Goal: Use online tool/utility: Utilize a website feature to perform a specific function

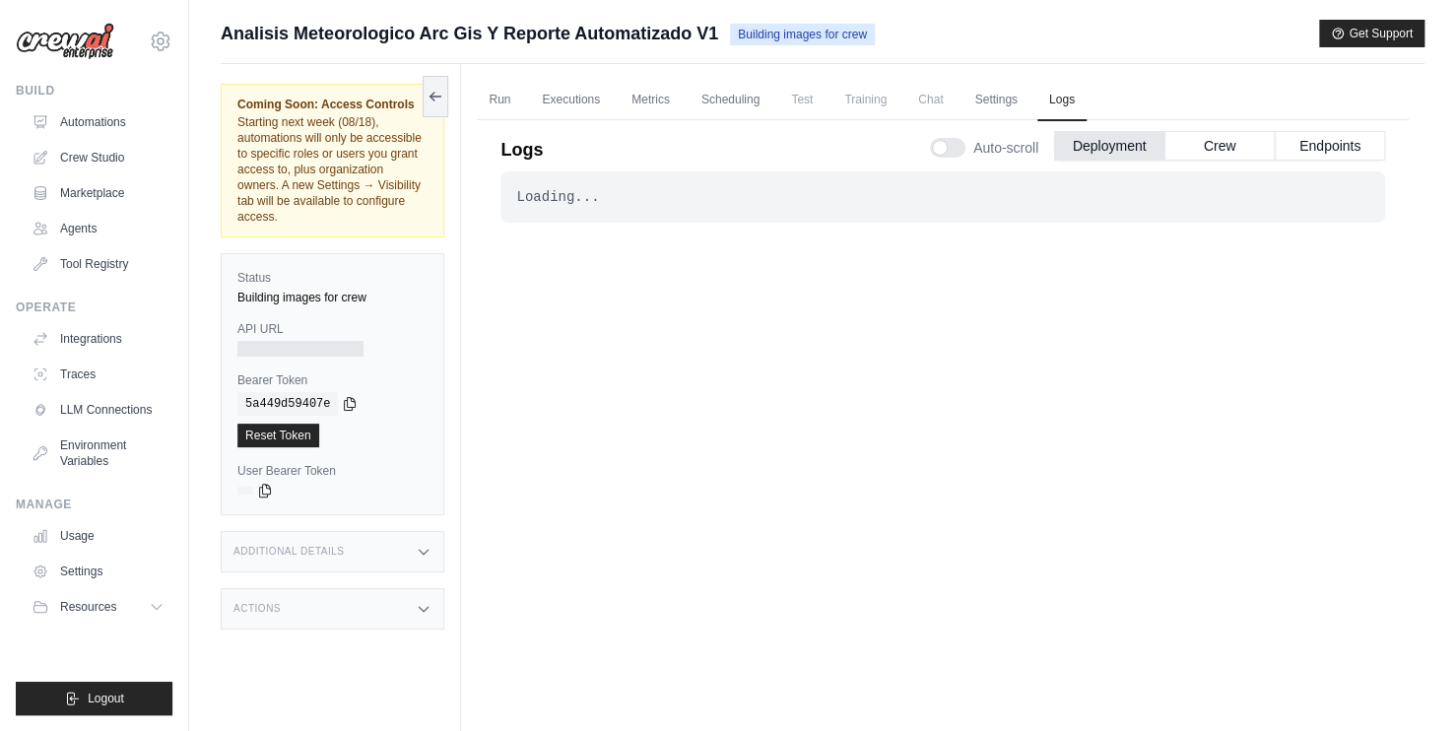
click at [816, 39] on span "Building images for crew" at bounding box center [802, 35] width 145 height 22
click at [1108, 152] on button "Deployment" at bounding box center [1109, 145] width 110 height 30
click at [1193, 150] on button "Crew" at bounding box center [1220, 145] width 110 height 30
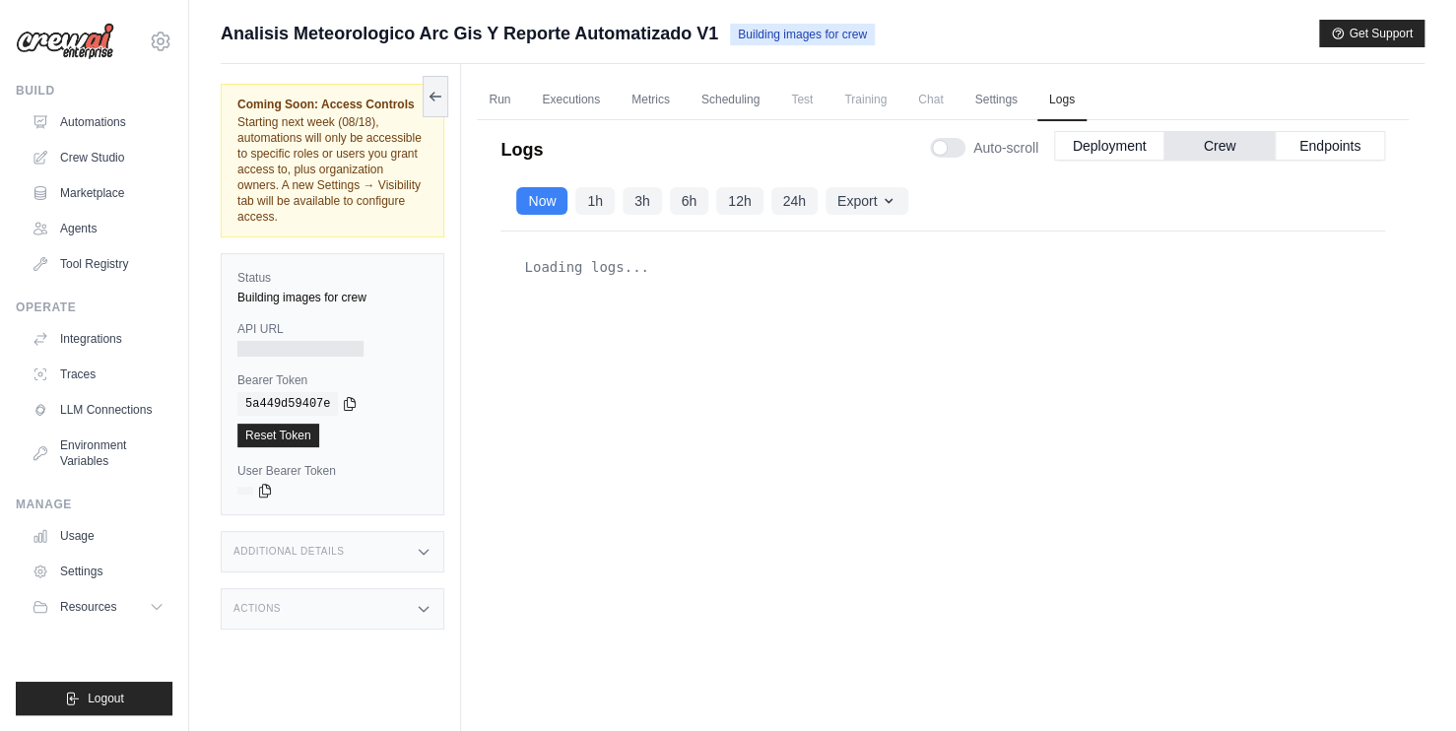
click at [606, 277] on div "Loading logs..." at bounding box center [942, 266] width 853 height 39
click at [434, 555] on div "Additional Details" at bounding box center [333, 551] width 224 height 41
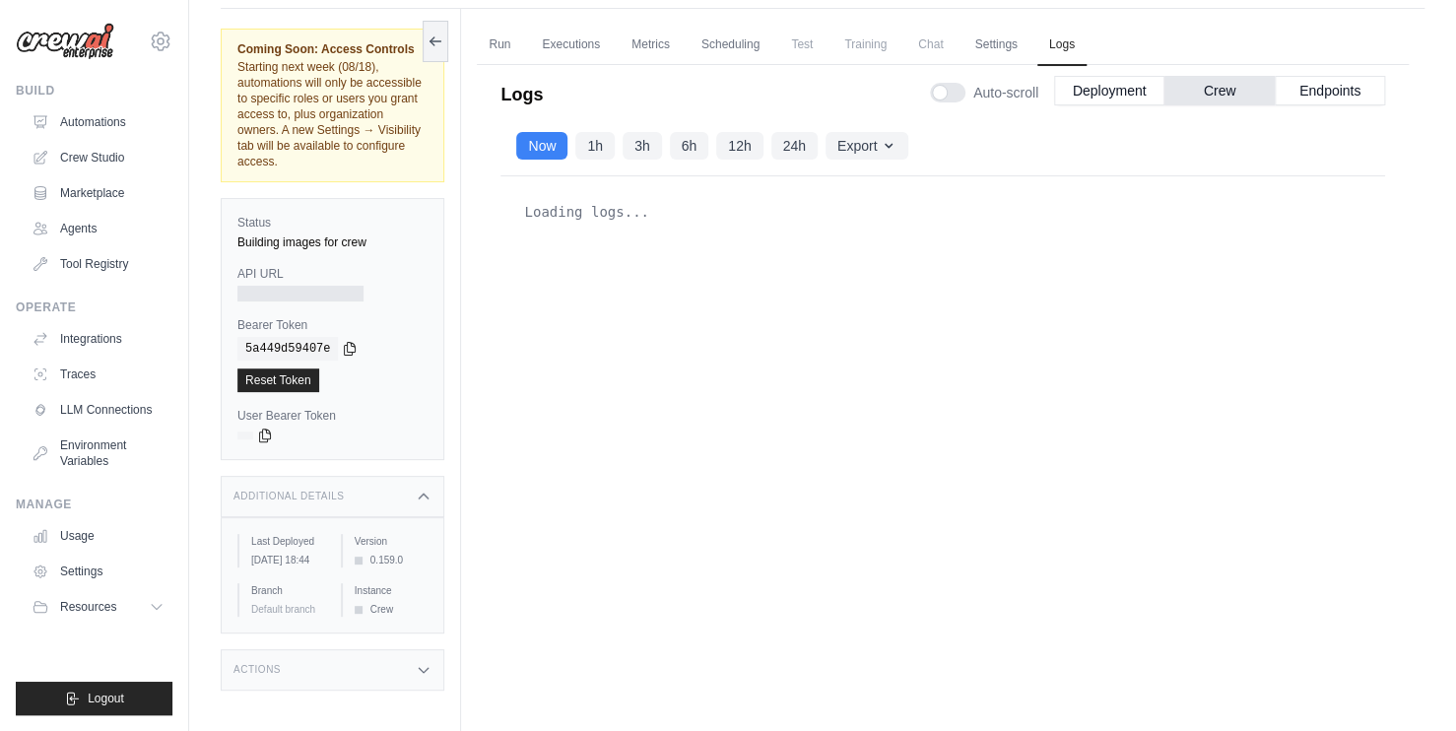
scroll to position [83, 0]
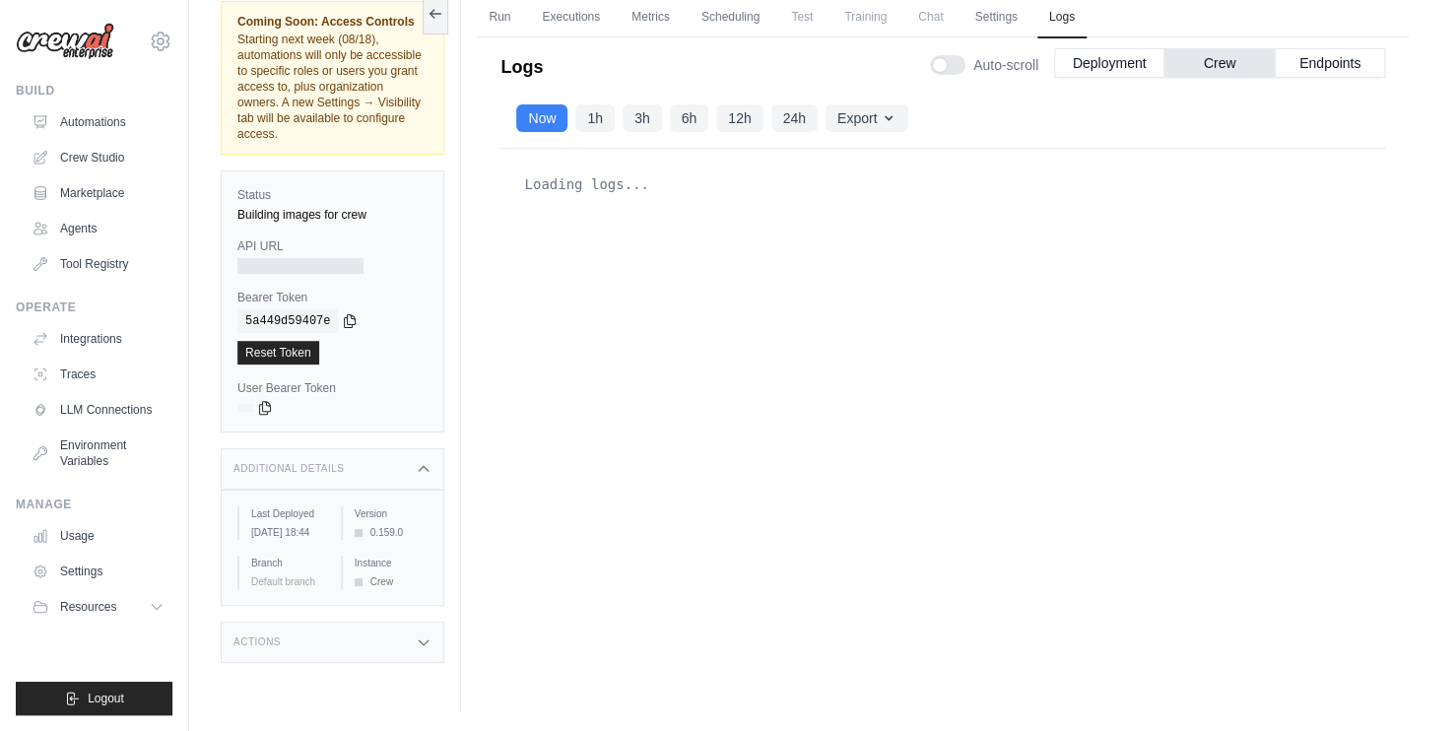
click at [430, 650] on icon at bounding box center [424, 643] width 16 height 16
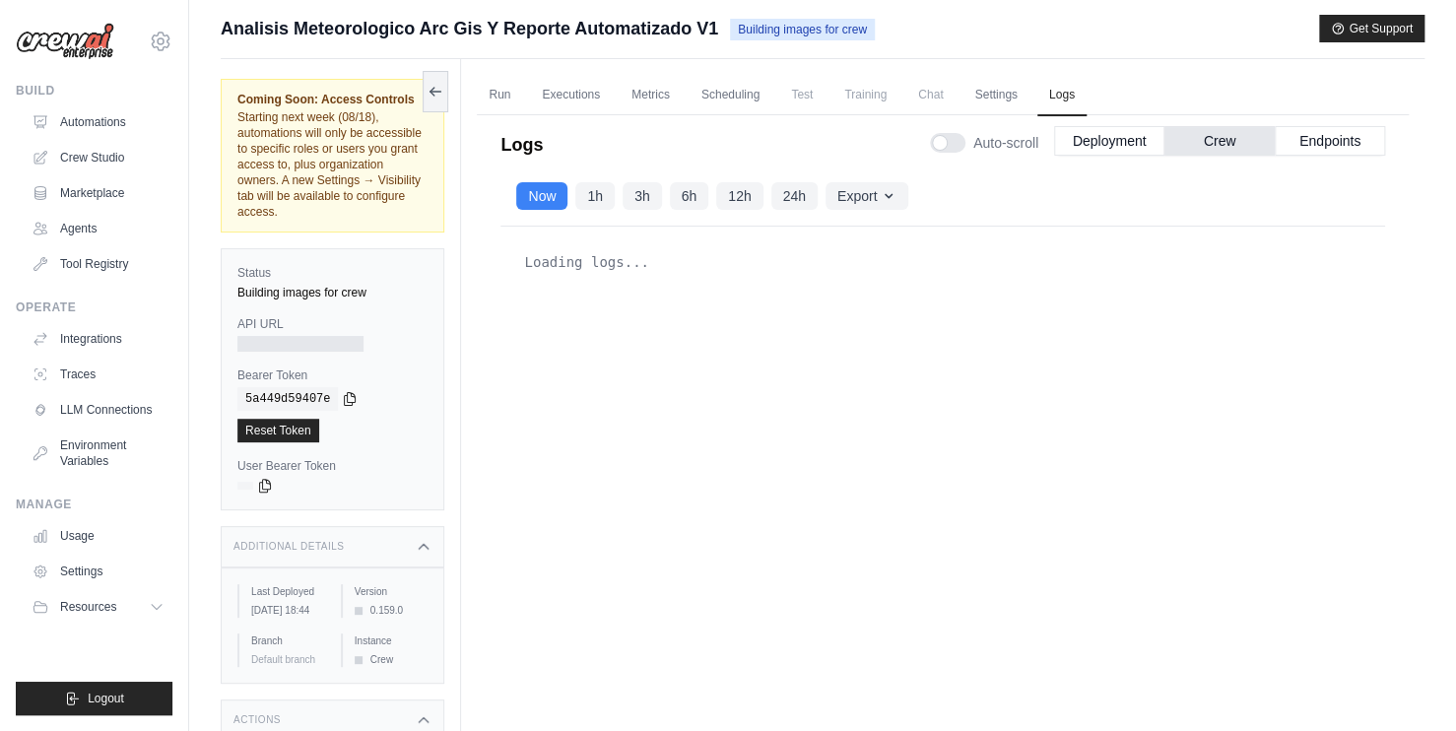
scroll to position [0, 0]
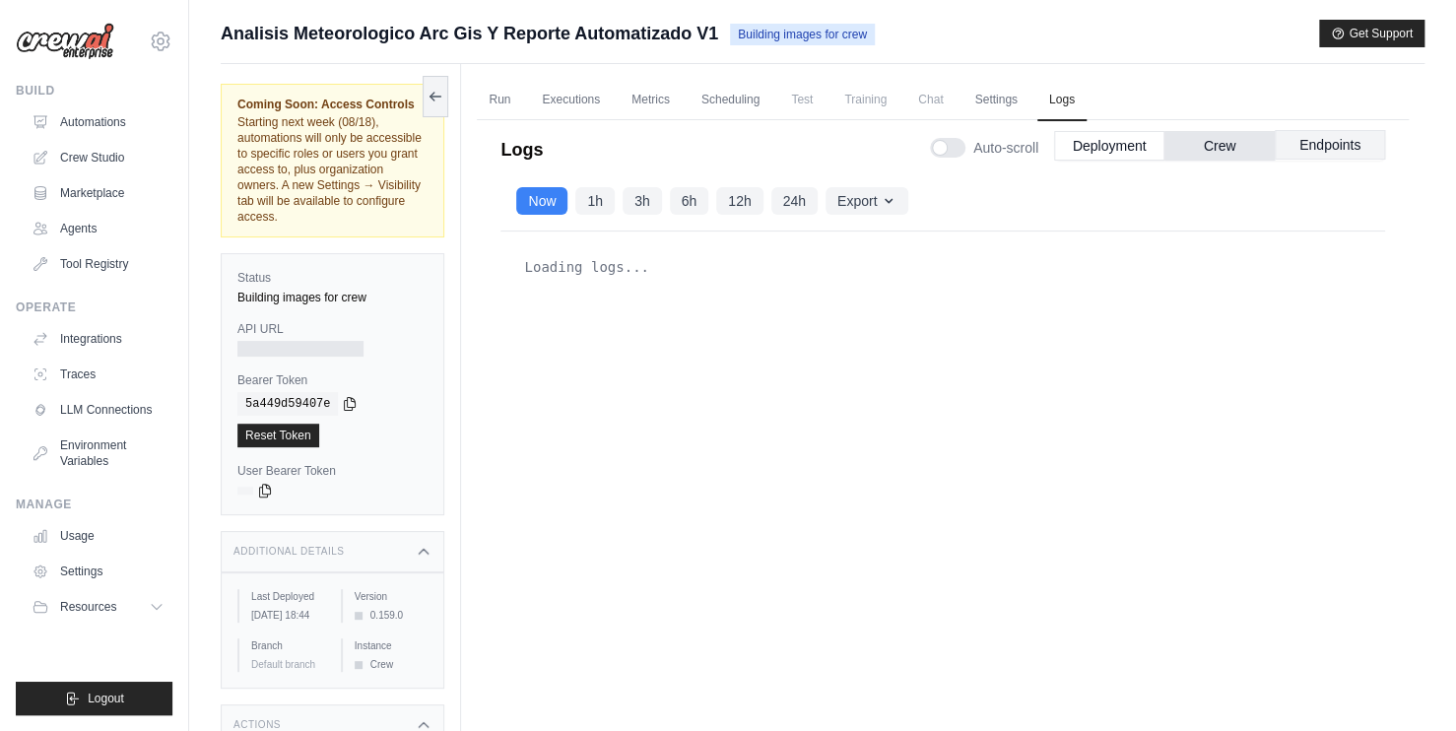
click at [1345, 154] on button "Endpoints" at bounding box center [1330, 145] width 110 height 30
click at [1324, 146] on button "Endpoints" at bounding box center [1330, 145] width 110 height 30
click at [1065, 144] on button "Deployment" at bounding box center [1109, 145] width 110 height 30
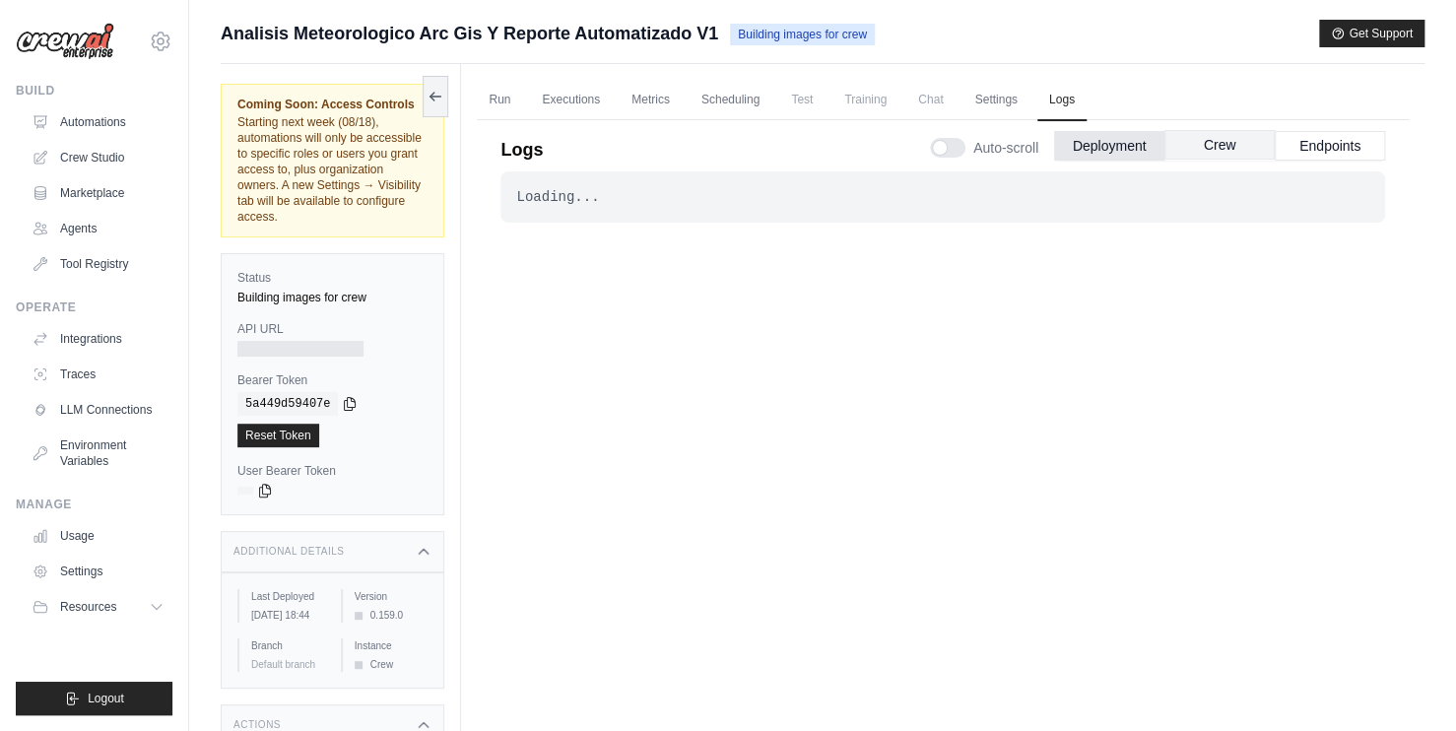
click at [1204, 137] on button "Crew" at bounding box center [1220, 145] width 110 height 30
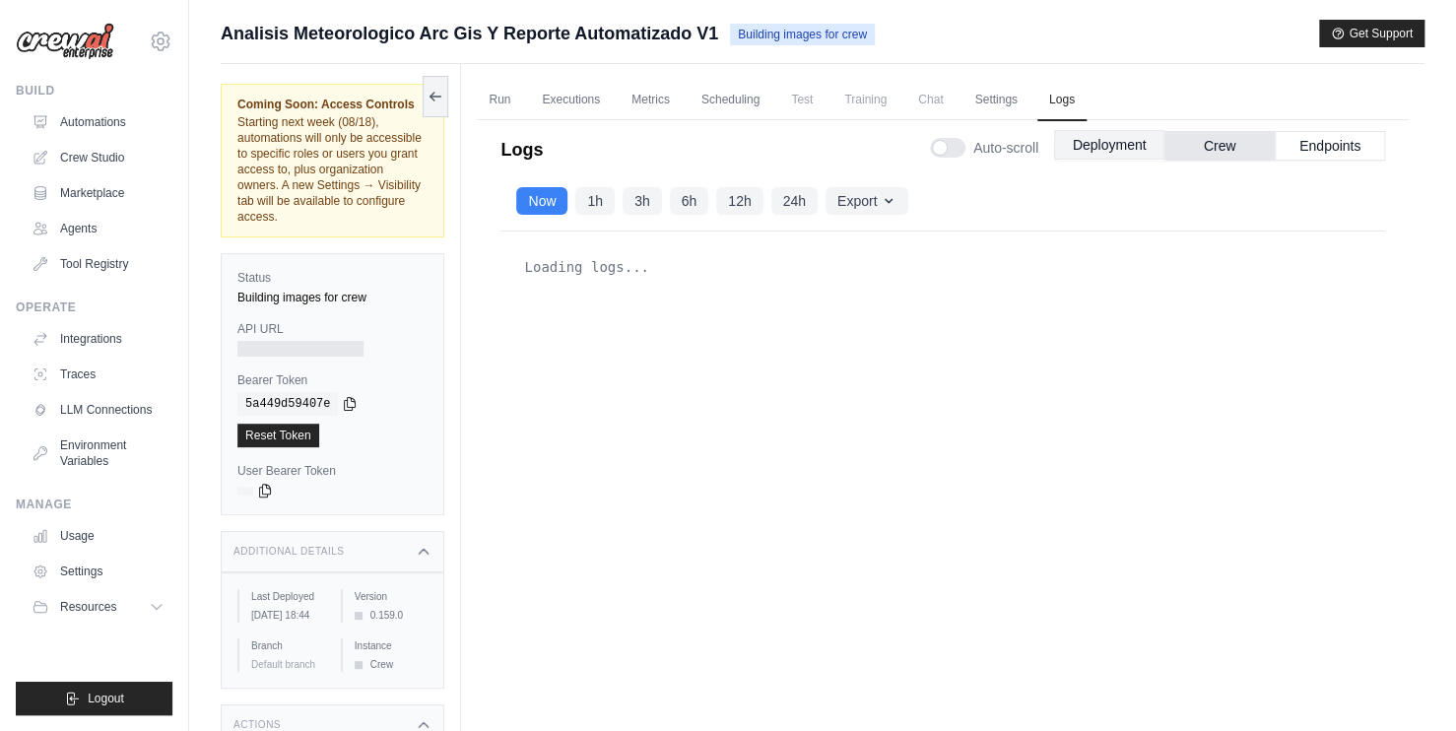
click at [1143, 150] on button "Deployment" at bounding box center [1109, 145] width 110 height 30
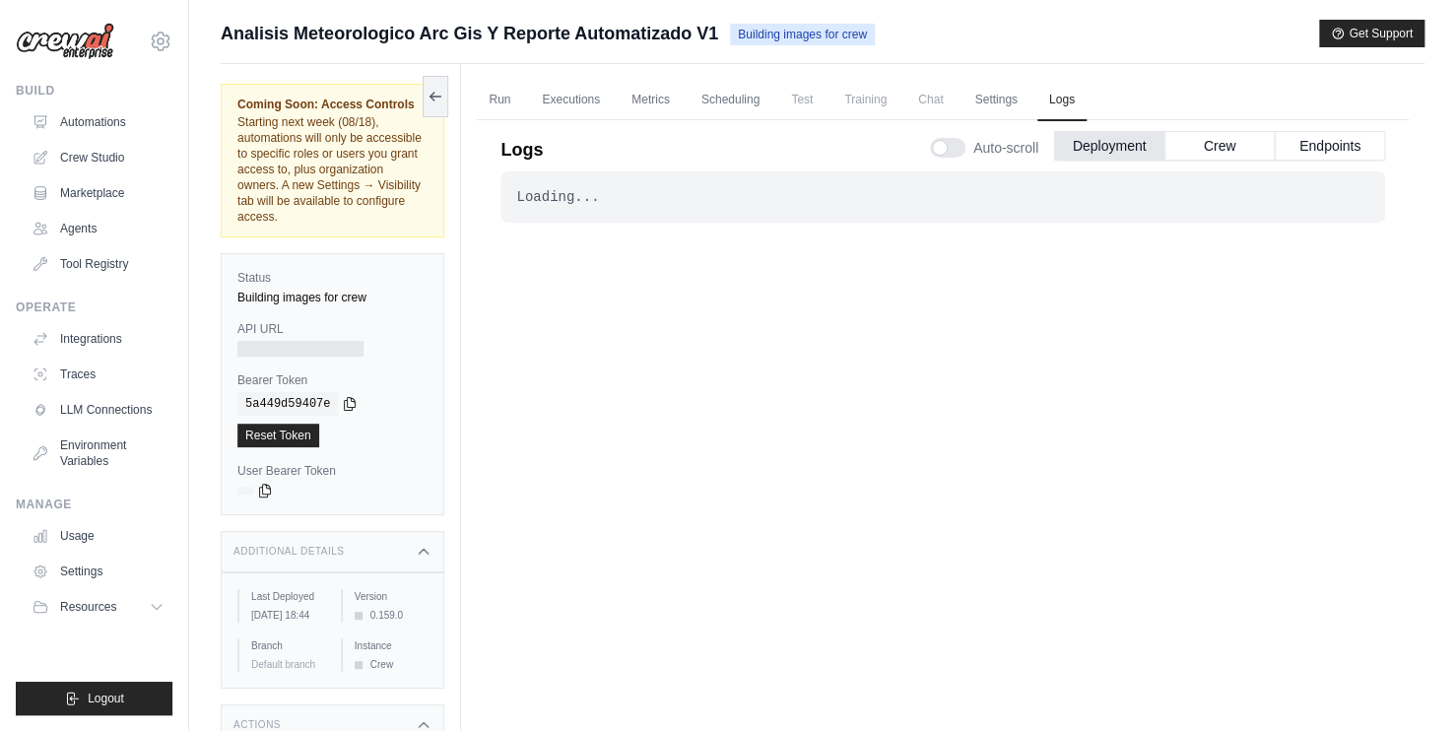
click at [1187, 160] on div "Auto-scroll Deployment Crew Endpoints" at bounding box center [1157, 143] width 455 height 55
click at [1194, 148] on button "Crew" at bounding box center [1220, 145] width 110 height 30
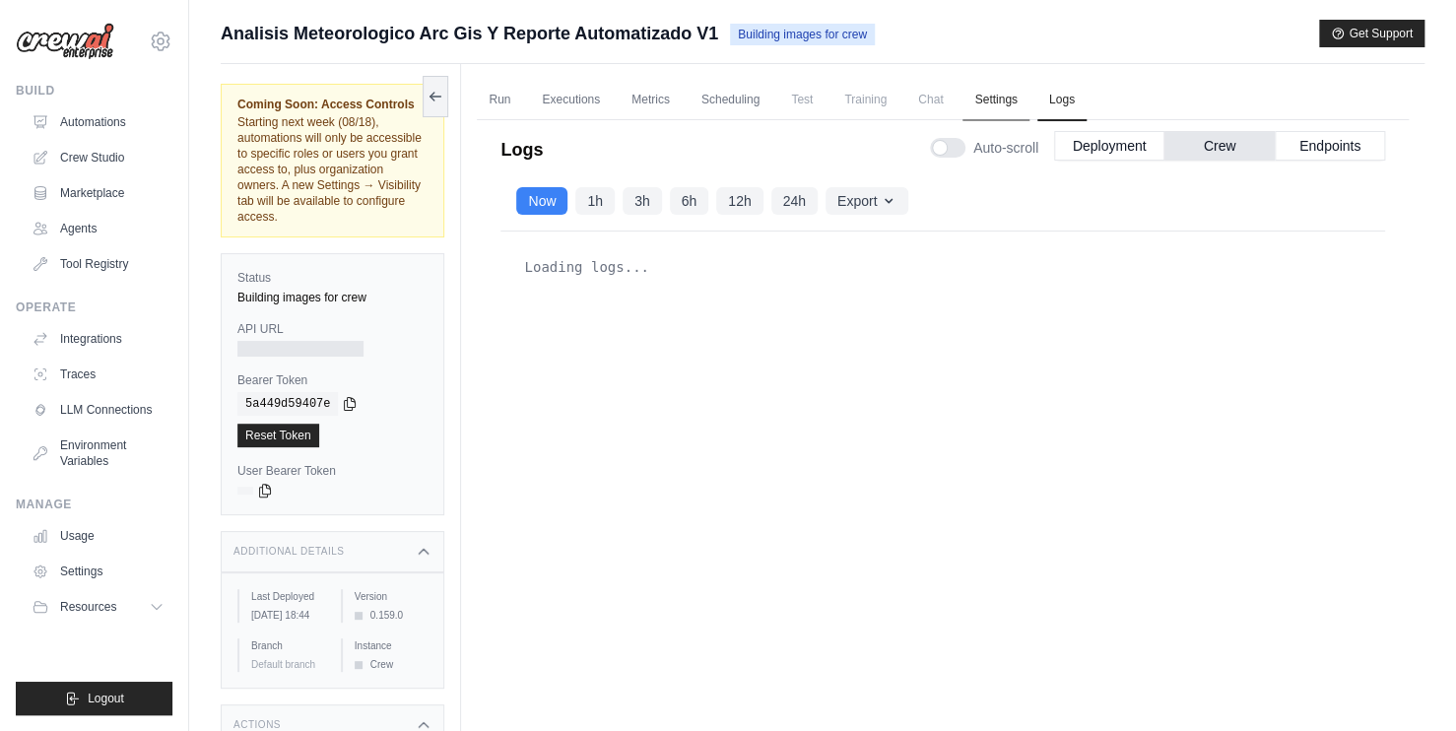
click at [1029, 110] on link "Settings" at bounding box center [996, 100] width 66 height 41
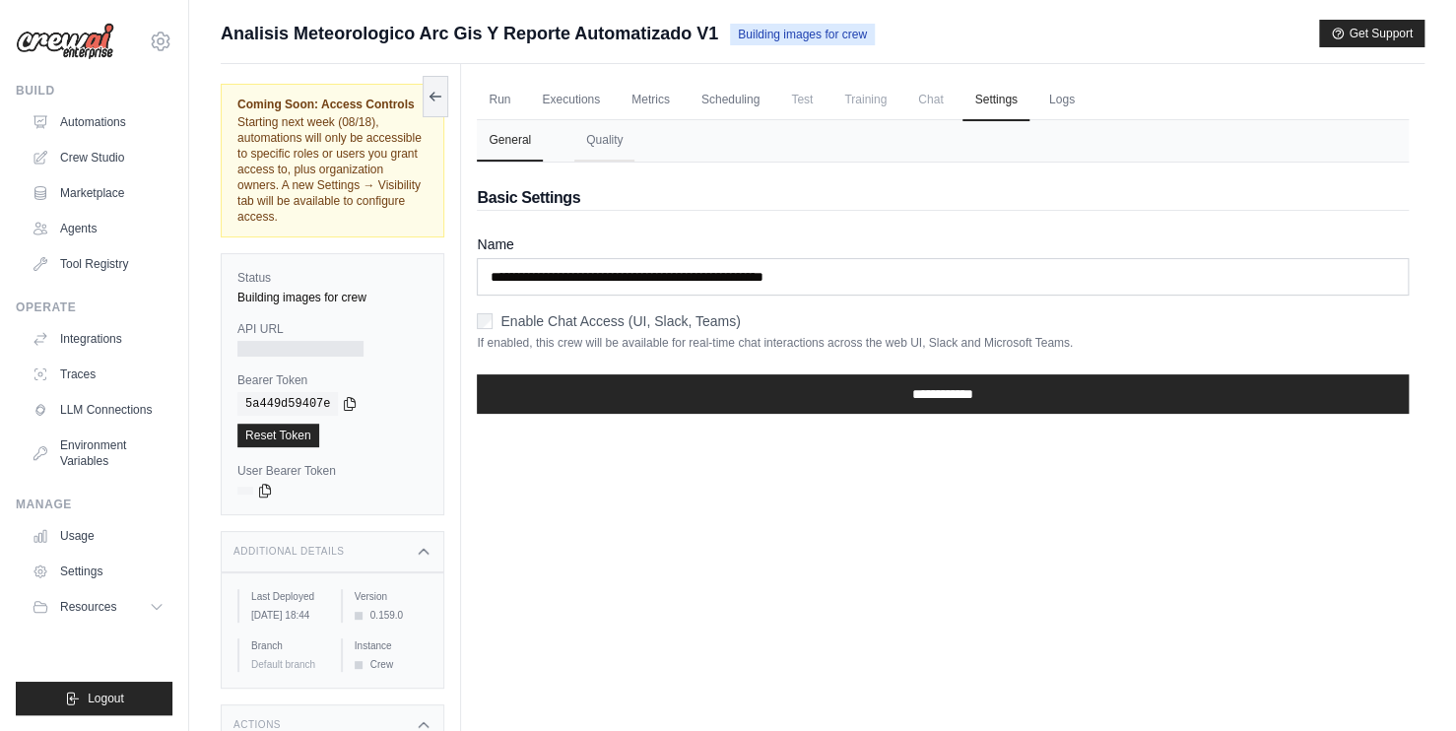
click at [955, 103] on span "Chat" at bounding box center [930, 99] width 48 height 39
click at [759, 102] on link "Scheduling" at bounding box center [731, 100] width 82 height 41
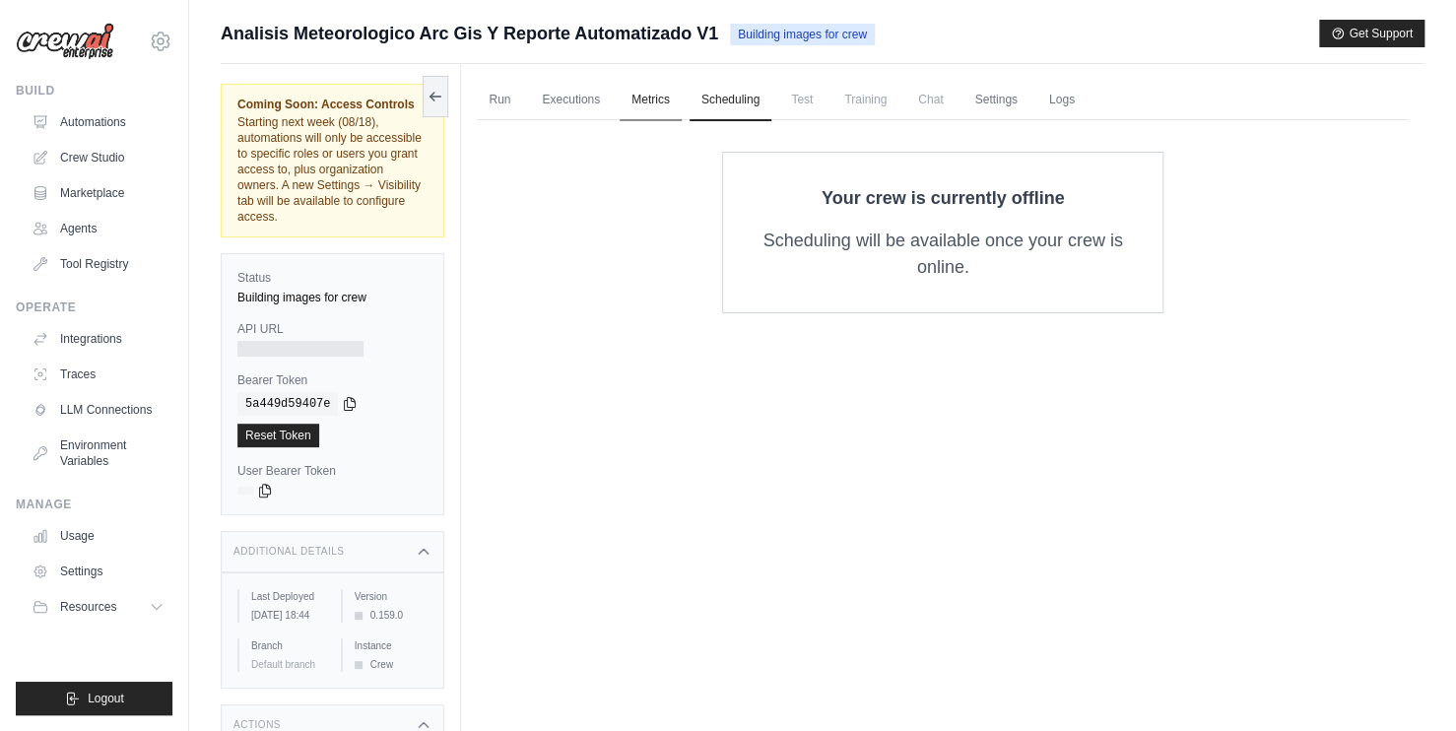
click at [668, 101] on link "Metrics" at bounding box center [651, 100] width 62 height 41
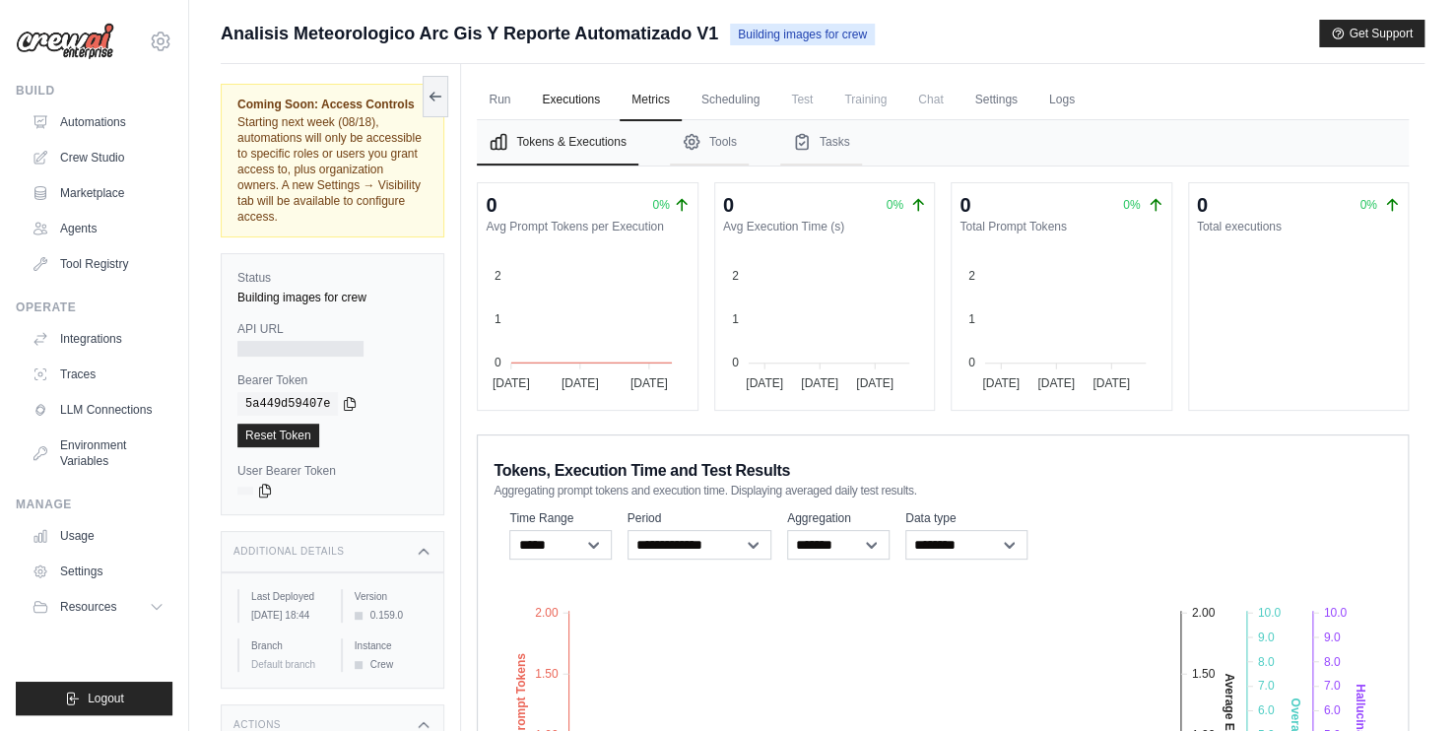
click at [564, 91] on link "Executions" at bounding box center [571, 100] width 82 height 41
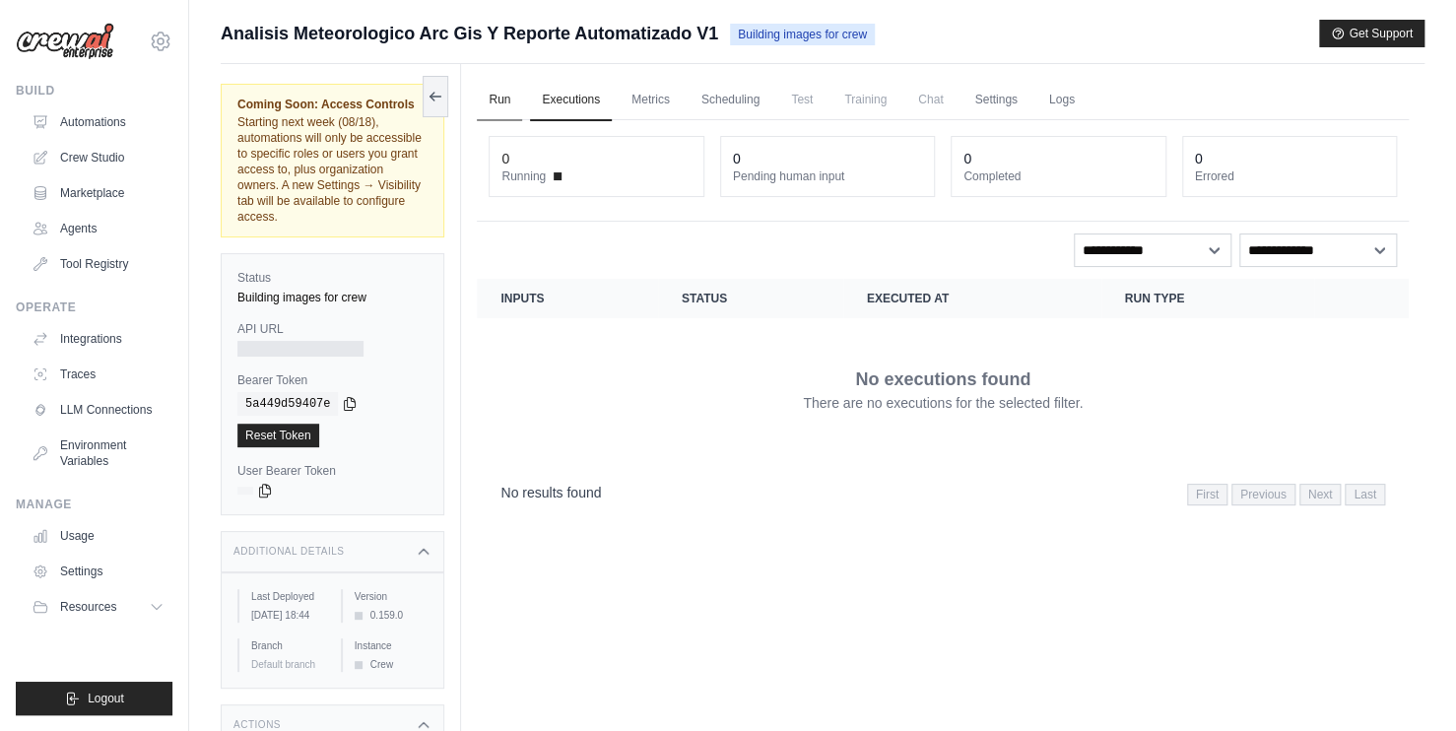
click at [509, 100] on link "Run" at bounding box center [499, 100] width 45 height 41
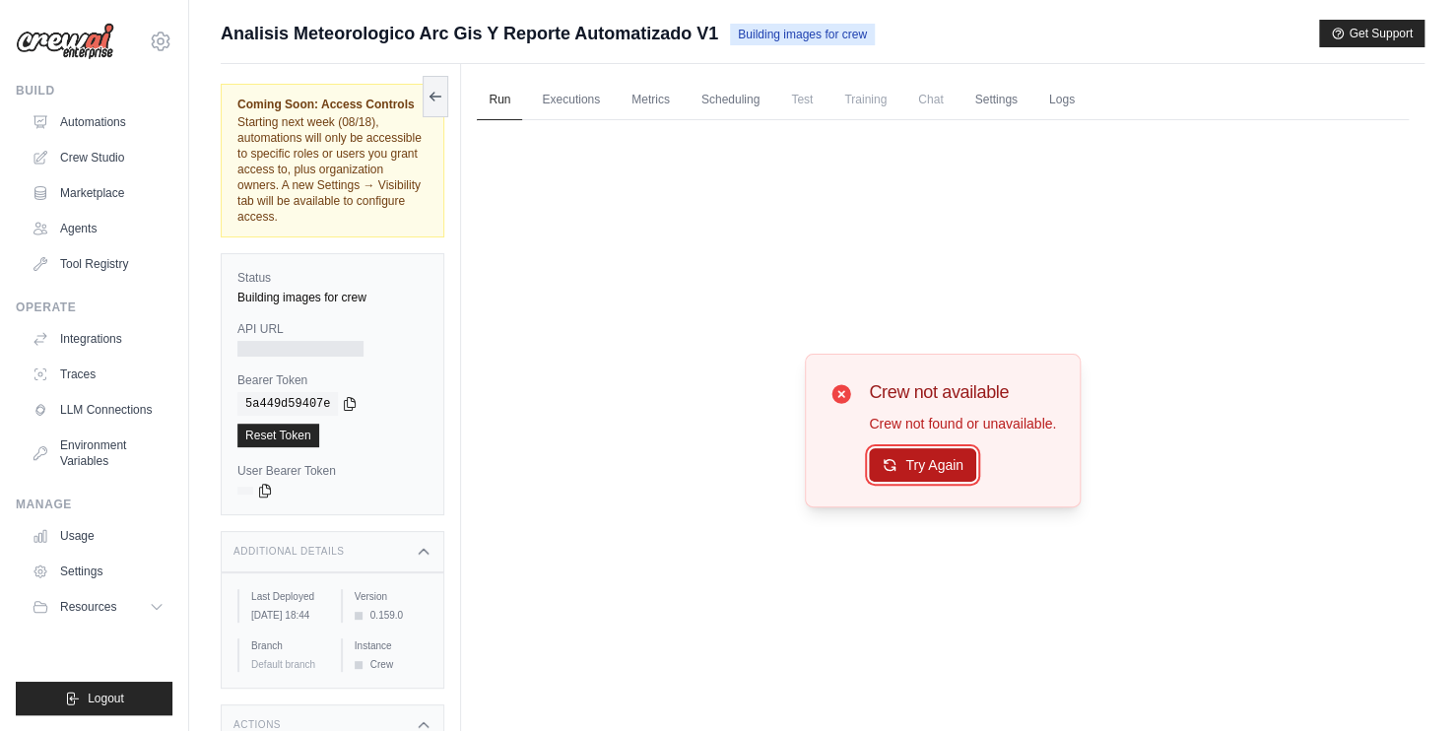
click at [930, 475] on button "Try Again" at bounding box center [922, 464] width 107 height 33
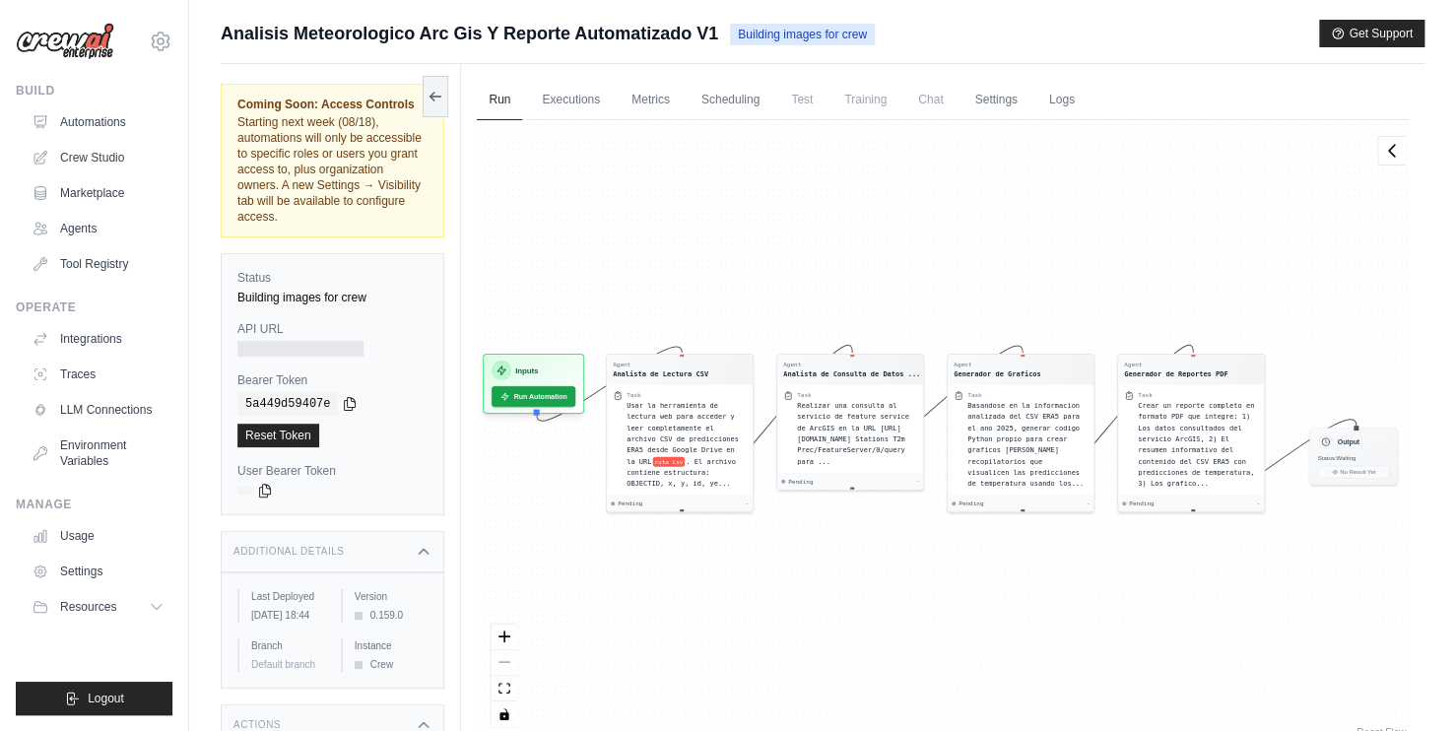
click at [859, 566] on div "Agent Analista de Lectura CSV Task Usar la herramienta de lectura web para acce…" at bounding box center [943, 431] width 932 height 622
click at [536, 396] on button "Run Automation" at bounding box center [534, 392] width 88 height 22
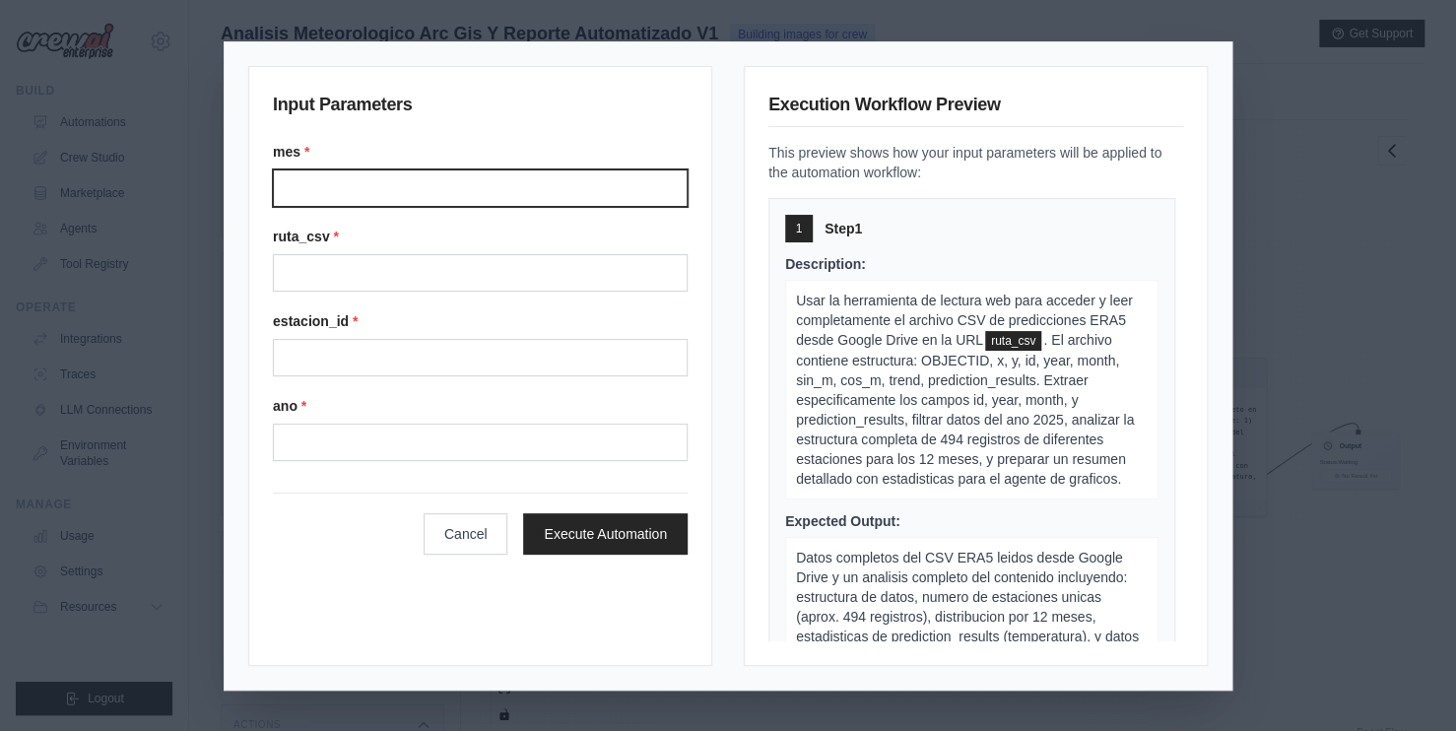
click at [388, 195] on input "mes *" at bounding box center [480, 187] width 415 height 37
type input "*"
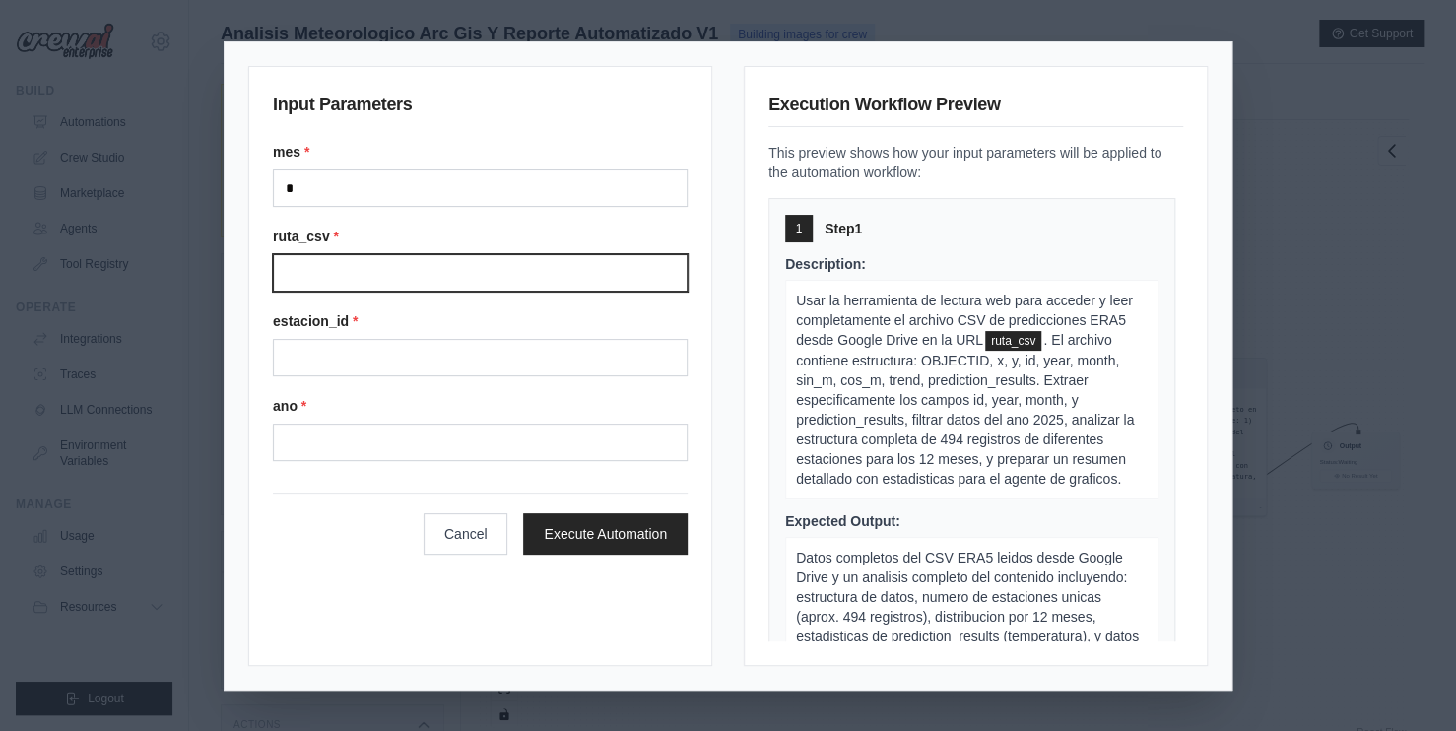
click at [434, 267] on input "ruta_csv *" at bounding box center [480, 272] width 415 height 37
paste input "**********"
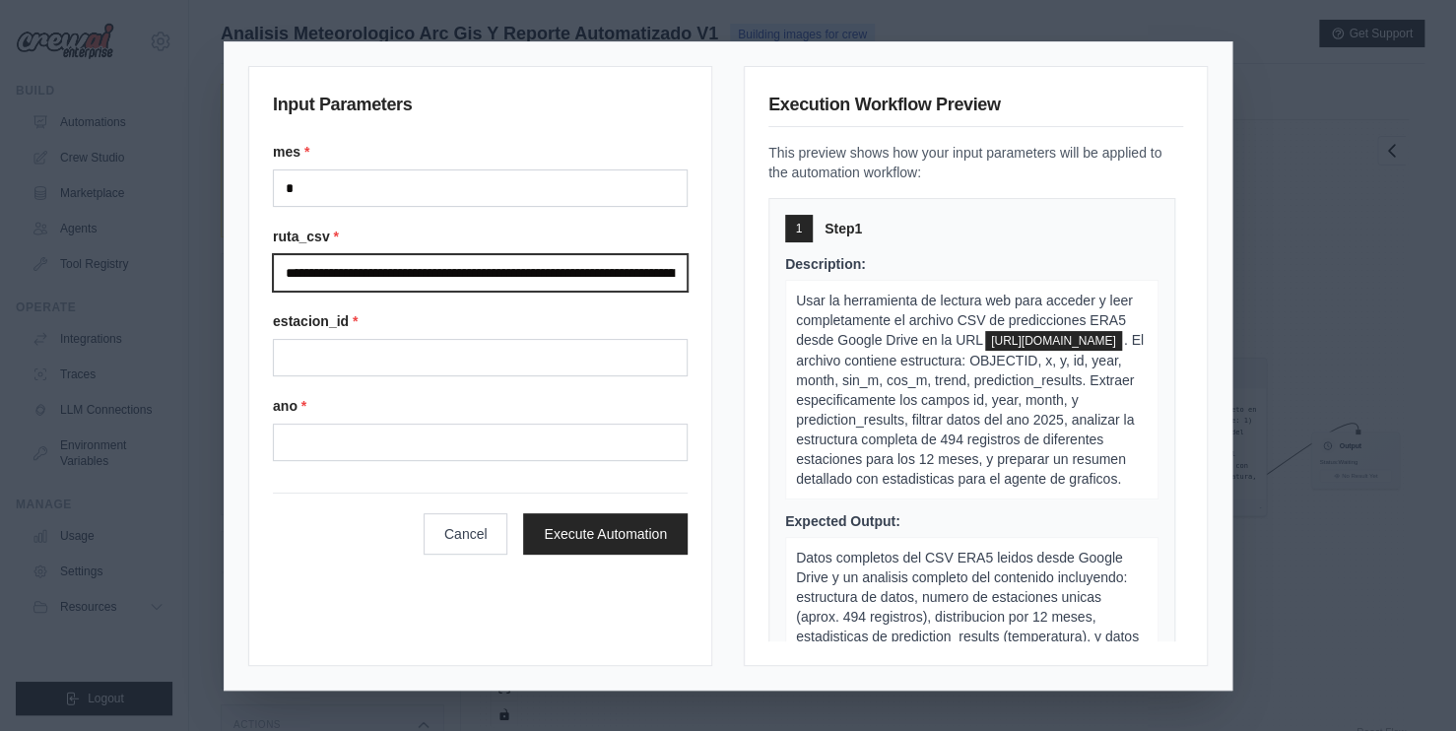
scroll to position [0, 393]
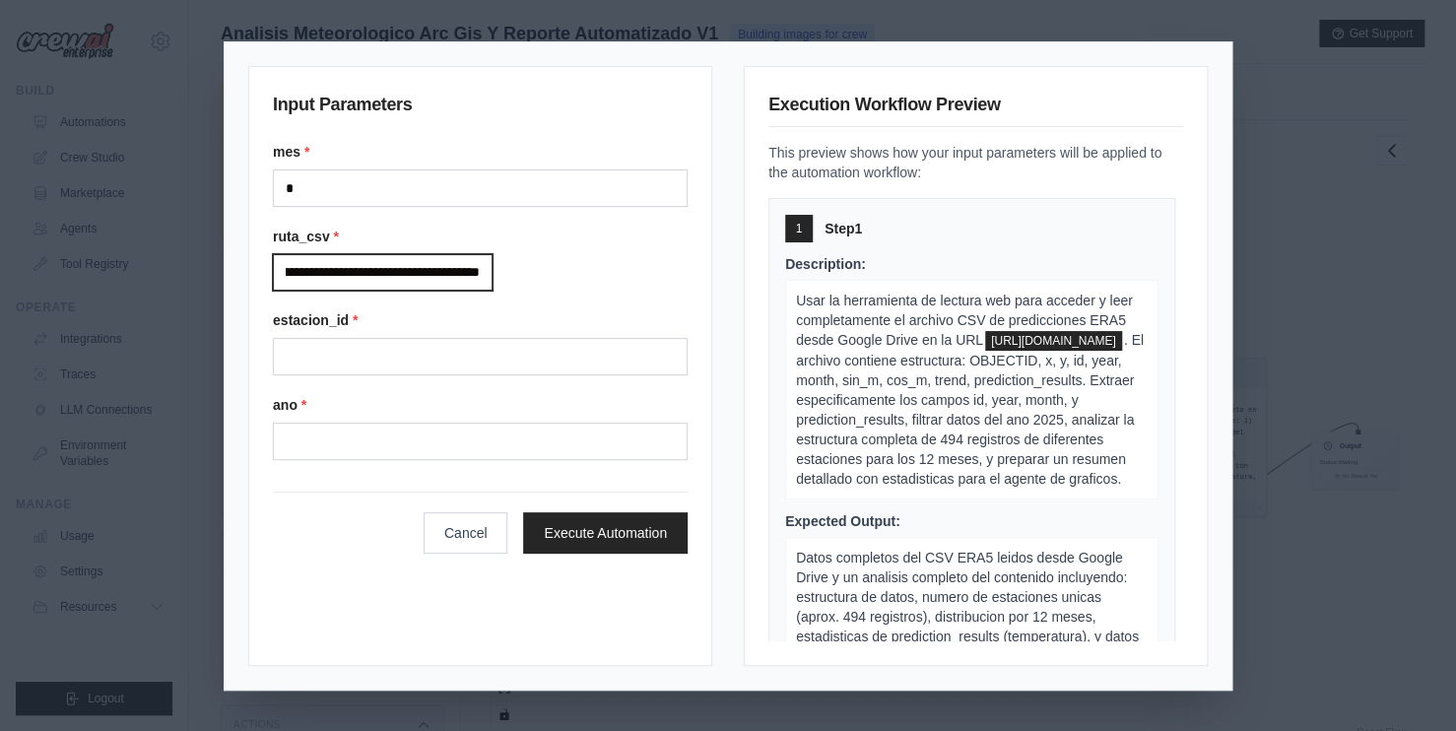
type input "**********"
click at [374, 339] on div "estacion_id *" at bounding box center [480, 342] width 415 height 65
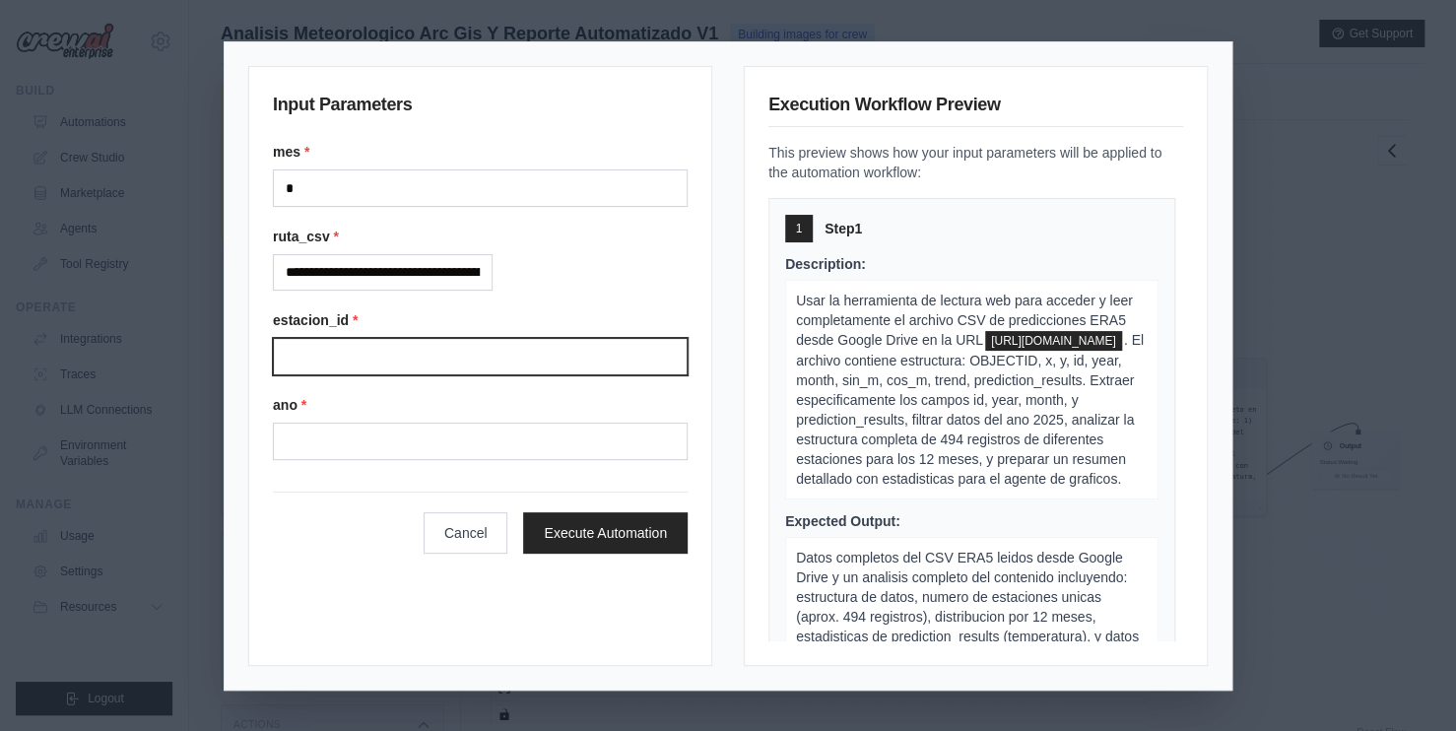
click at [369, 356] on input "estacion_id *" at bounding box center [480, 356] width 415 height 37
